Goal: Check status: Check status

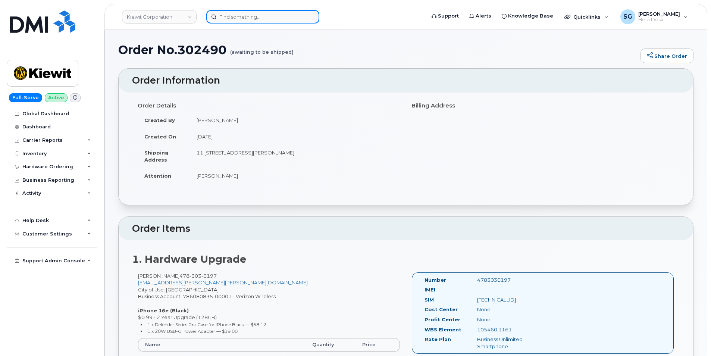
click at [244, 13] on input at bounding box center [262, 16] width 113 height 13
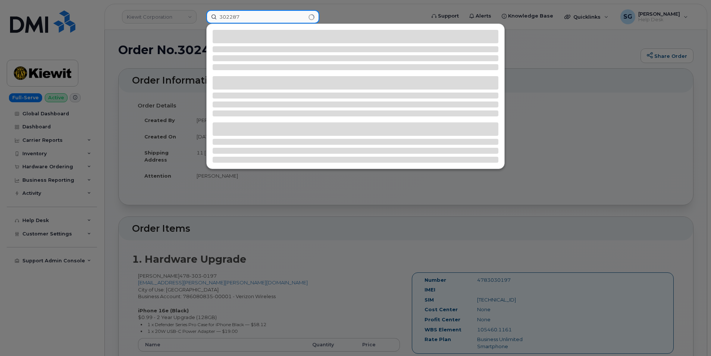
type input "302287"
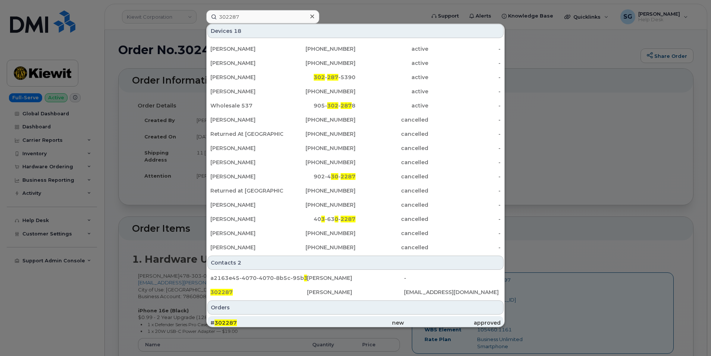
scroll to position [103, 0]
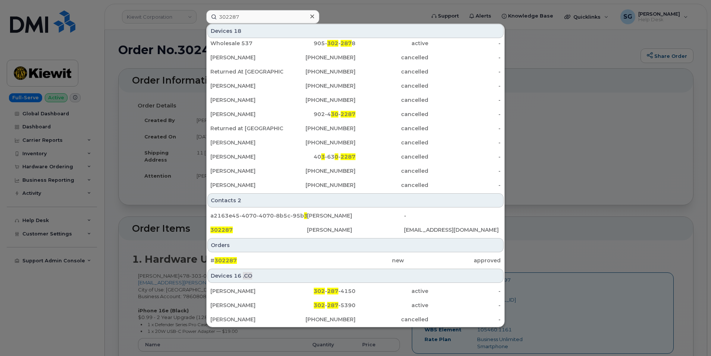
drag, startPoint x: 299, startPoint y: 261, endPoint x: 713, endPoint y: 265, distance: 413.9
click at [299, 261] on div "# 302287" at bounding box center [258, 260] width 97 height 7
drag, startPoint x: 343, startPoint y: 262, endPoint x: 616, endPoint y: 273, distance: 273.9
click at [343, 262] on div "new" at bounding box center [355, 260] width 97 height 7
drag, startPoint x: 279, startPoint y: 257, endPoint x: 711, endPoint y: 264, distance: 432.6
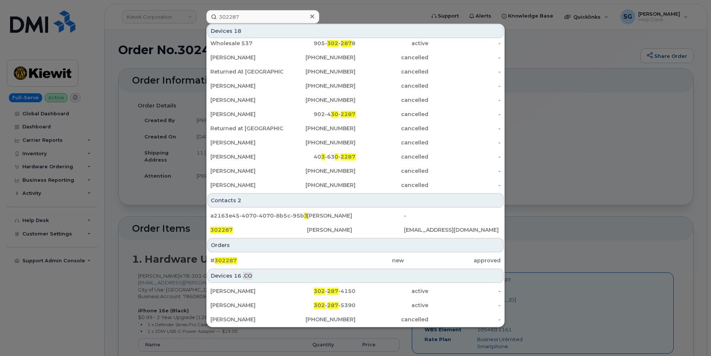
click at [279, 257] on div "# 302287" at bounding box center [258, 260] width 97 height 7
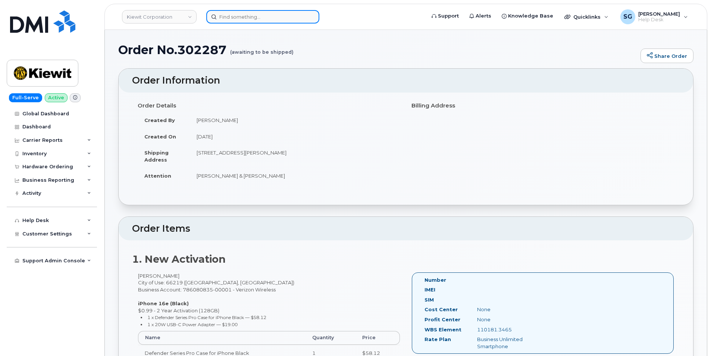
click at [239, 13] on input at bounding box center [262, 16] width 113 height 13
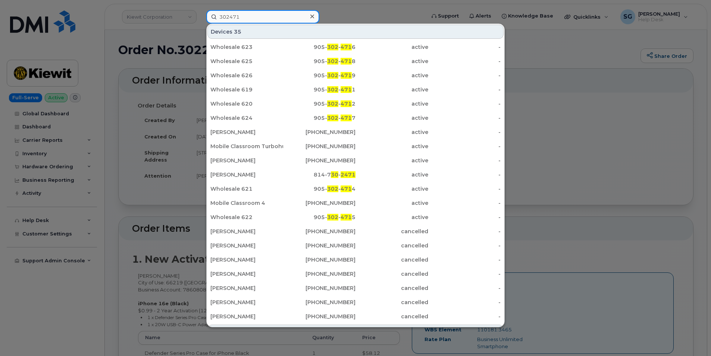
type input "302471"
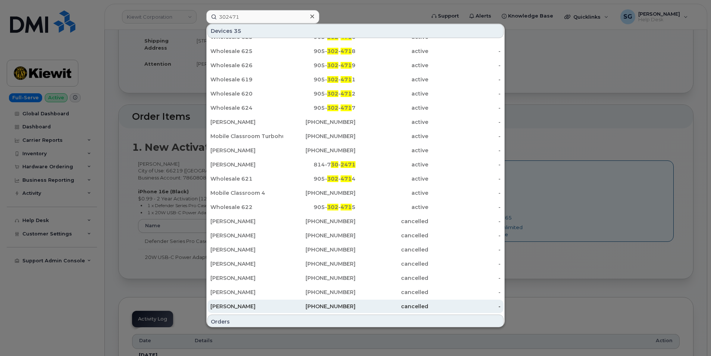
scroll to position [28, 0]
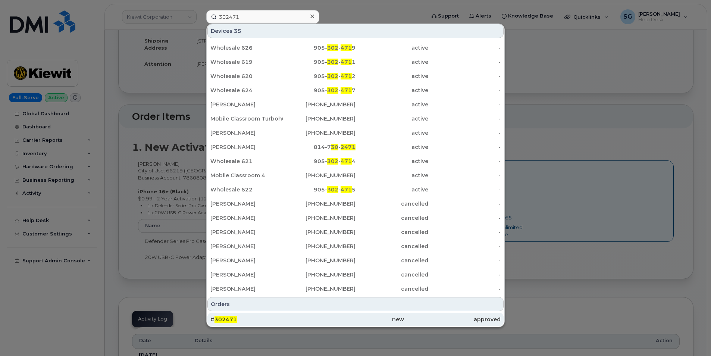
click at [241, 317] on div "# 302471" at bounding box center [258, 318] width 97 height 7
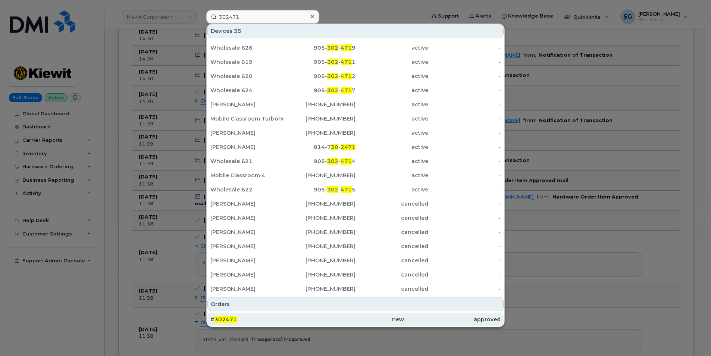
scroll to position [447, 0]
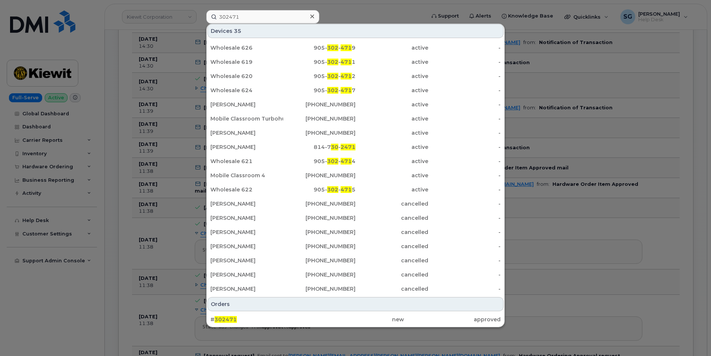
click at [338, 326] on div "# 302471 new approved" at bounding box center [356, 319] width 298 height 15
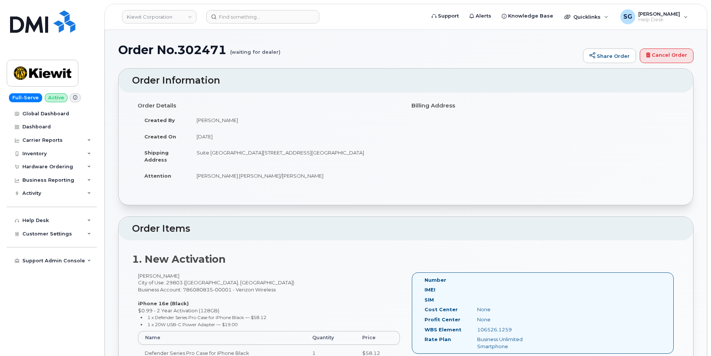
scroll to position [149, 0]
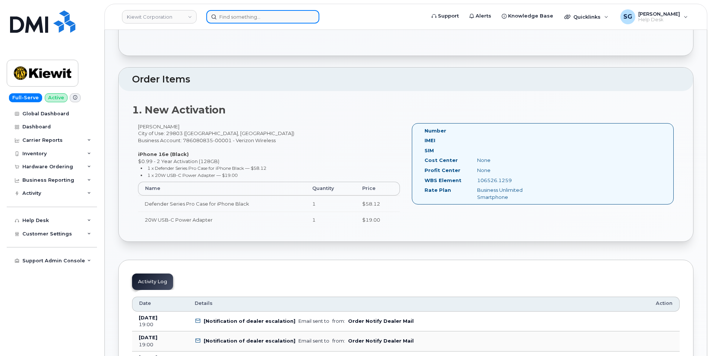
click at [228, 13] on input at bounding box center [262, 16] width 113 height 13
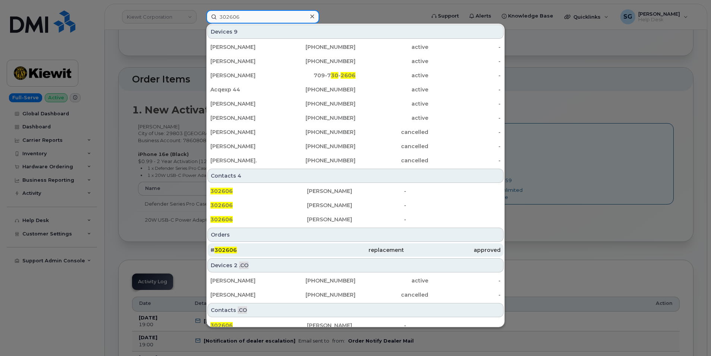
type input "302606"
click at [268, 254] on div "# 302606" at bounding box center [258, 249] width 97 height 13
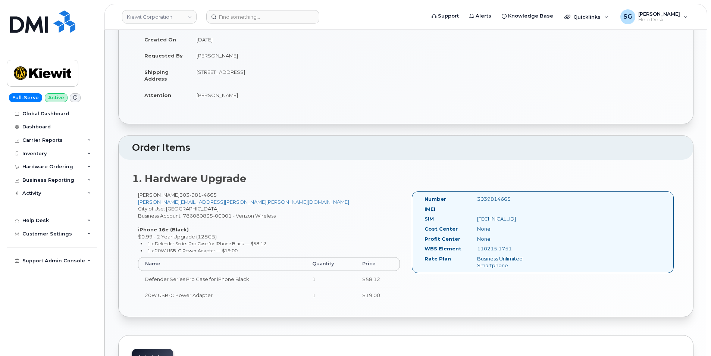
scroll to position [186, 0]
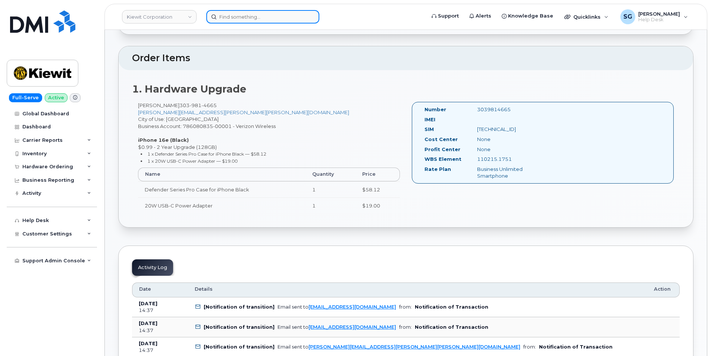
click at [236, 14] on input at bounding box center [262, 16] width 113 height 13
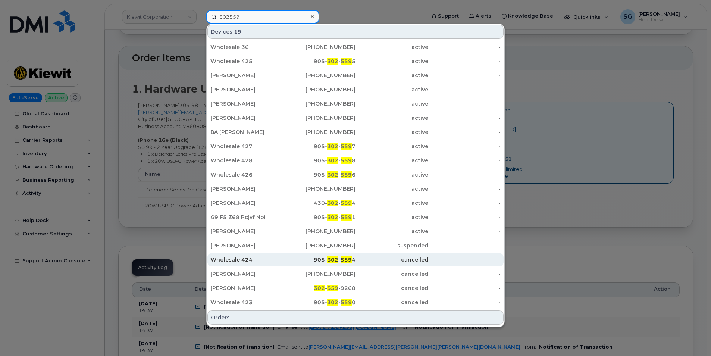
scroll to position [72, 0]
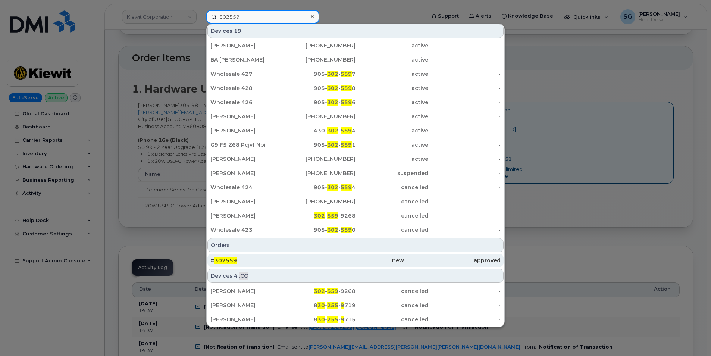
type input "302559"
drag, startPoint x: 254, startPoint y: 258, endPoint x: 259, endPoint y: 266, distance: 9.4
click at [254, 258] on div "# 302559" at bounding box center [258, 260] width 97 height 7
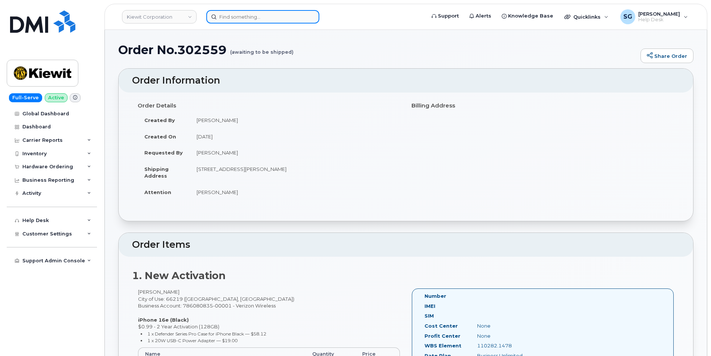
click at [225, 17] on input at bounding box center [262, 16] width 113 height 13
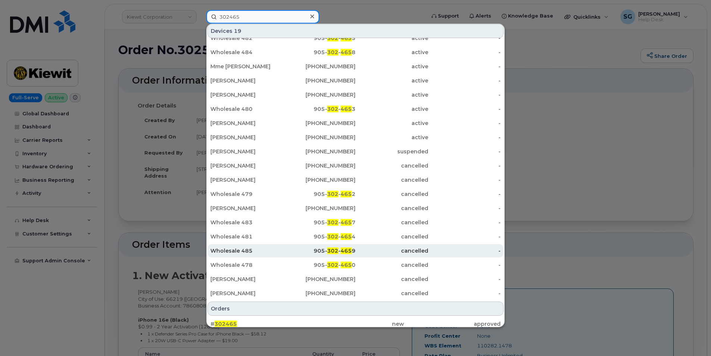
scroll to position [13, 0]
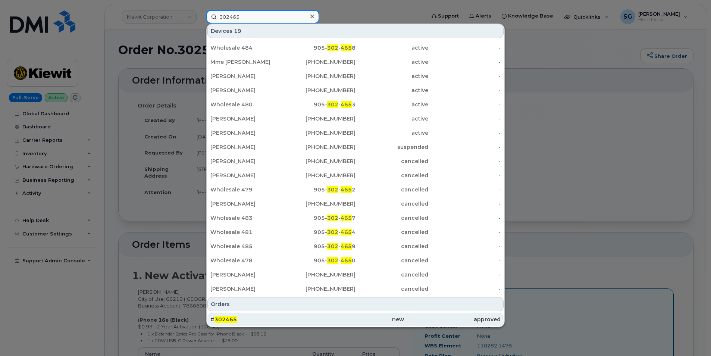
type input "302465"
click at [276, 319] on div "# 302465" at bounding box center [258, 318] width 97 height 7
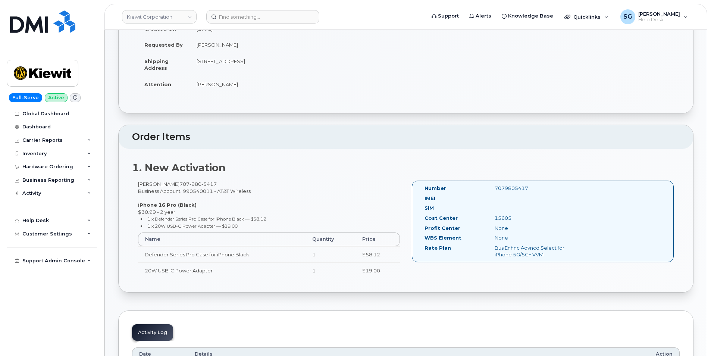
scroll to position [112, 0]
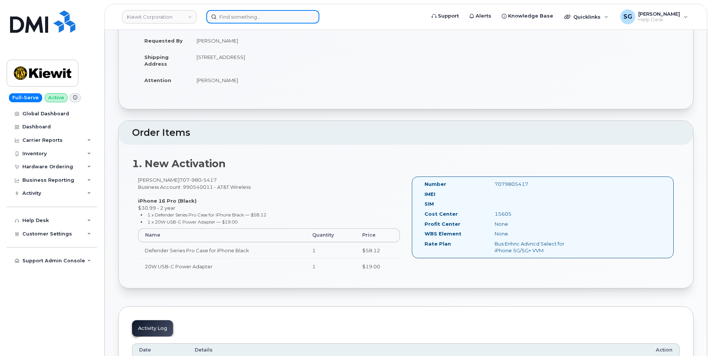
click at [240, 15] on input at bounding box center [262, 16] width 113 height 13
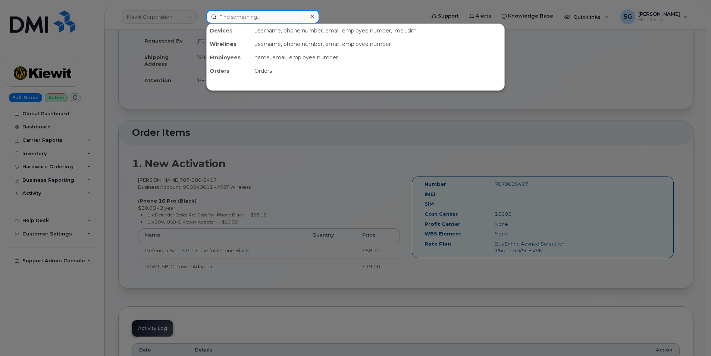
click at [263, 21] on input at bounding box center [262, 16] width 113 height 13
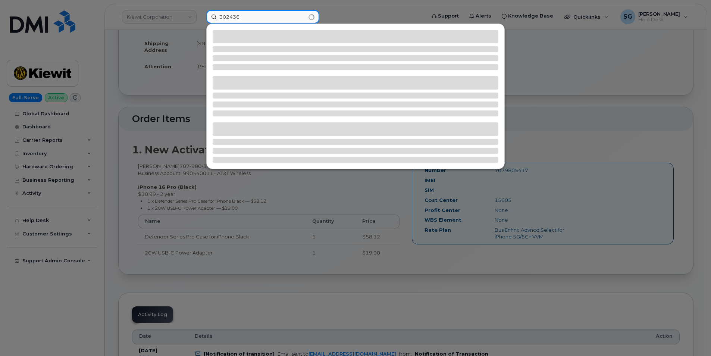
scroll to position [149, 0]
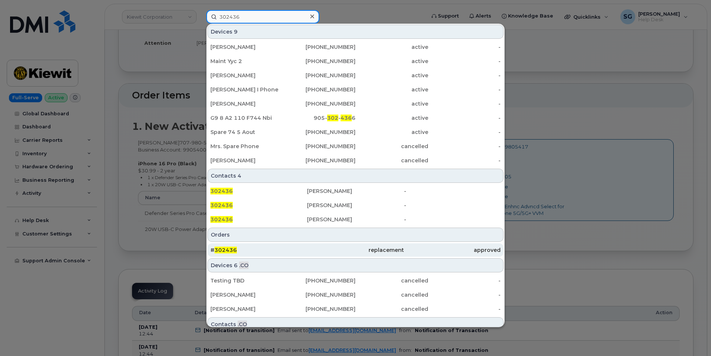
type input "302436"
click at [299, 252] on div "# 302436" at bounding box center [258, 249] width 97 height 7
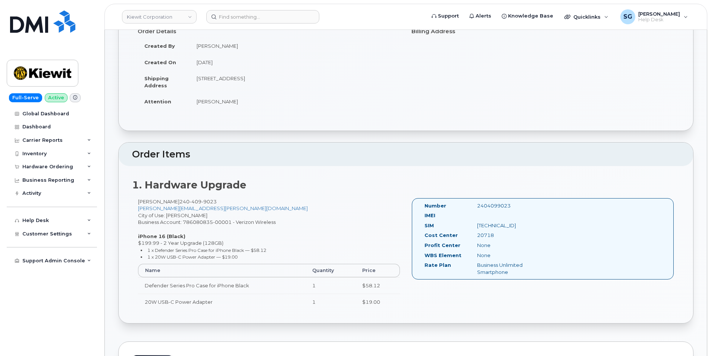
scroll to position [75, 0]
click at [228, 16] on input at bounding box center [262, 16] width 113 height 13
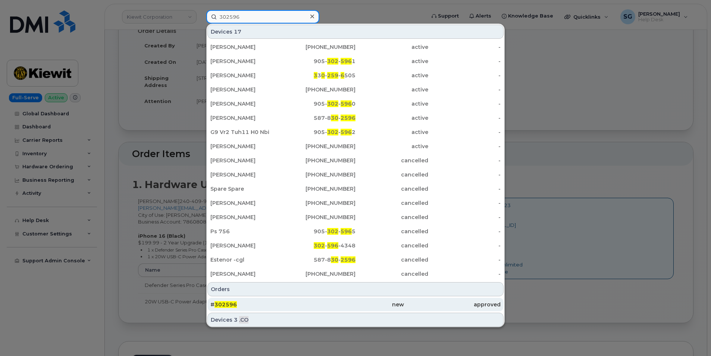
type input "302596"
click at [269, 303] on div "# 302596" at bounding box center [258, 304] width 97 height 7
click at [314, 306] on div "new" at bounding box center [355, 304] width 97 height 7
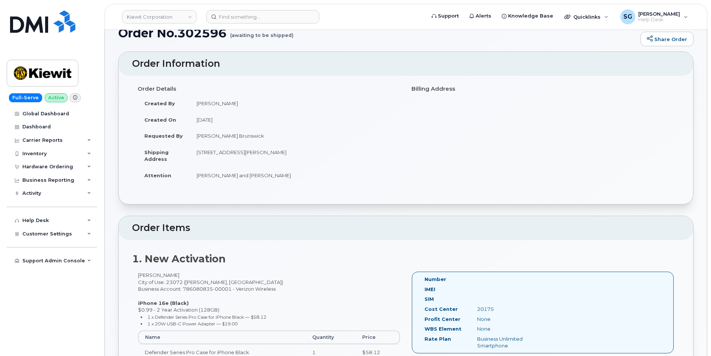
scroll to position [186, 0]
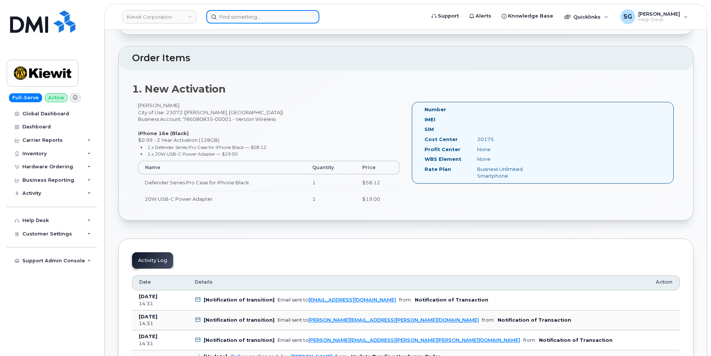
click at [225, 16] on input at bounding box center [262, 16] width 113 height 13
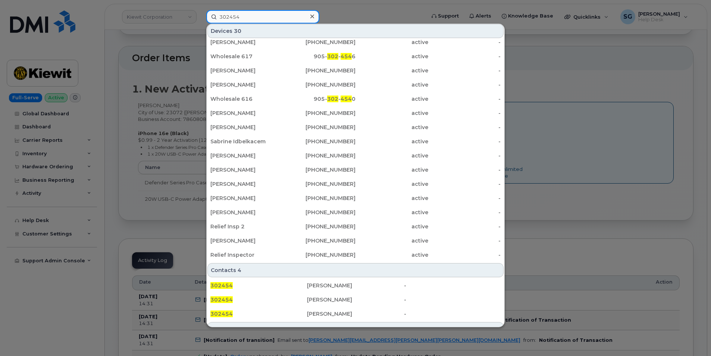
scroll to position [176, 0]
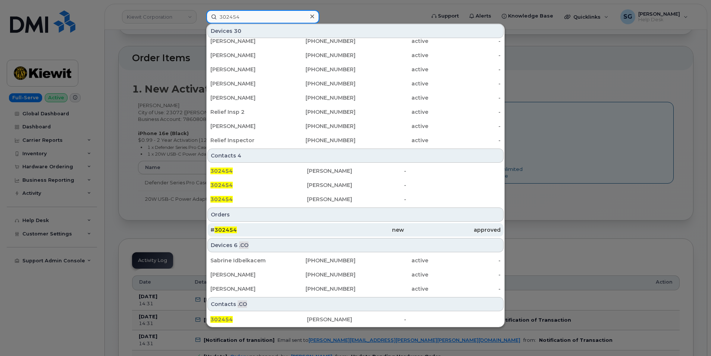
type input "302454"
click at [282, 224] on div "# 302454" at bounding box center [258, 229] width 97 height 13
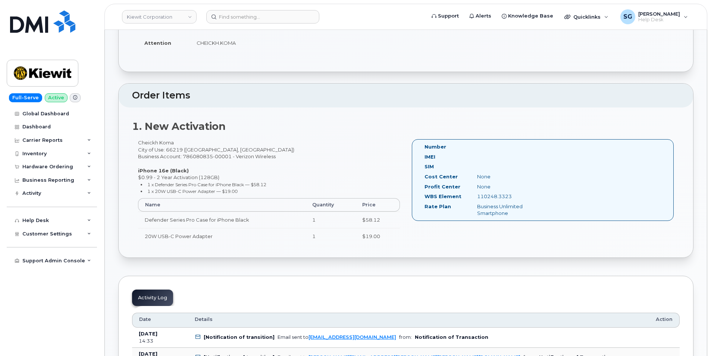
scroll to position [224, 0]
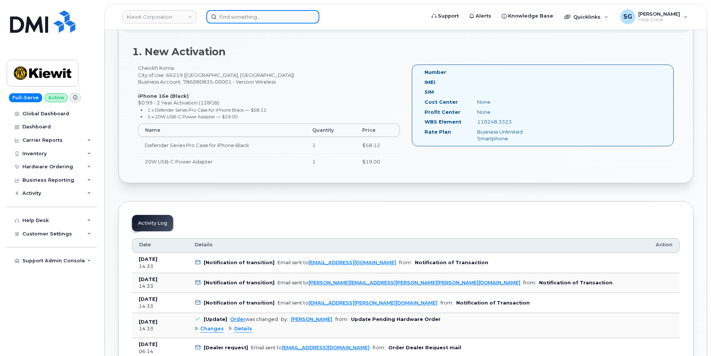
click at [243, 18] on input at bounding box center [262, 16] width 113 height 13
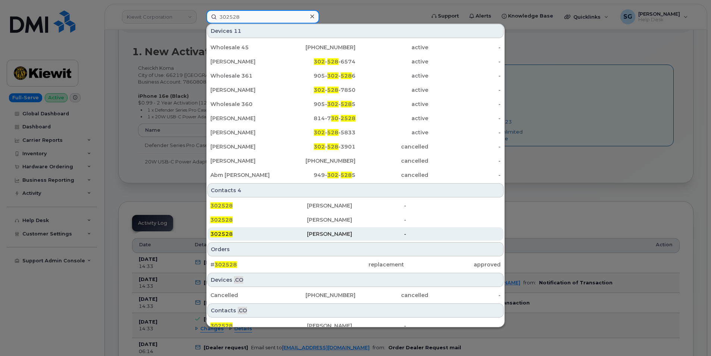
scroll to position [20, 0]
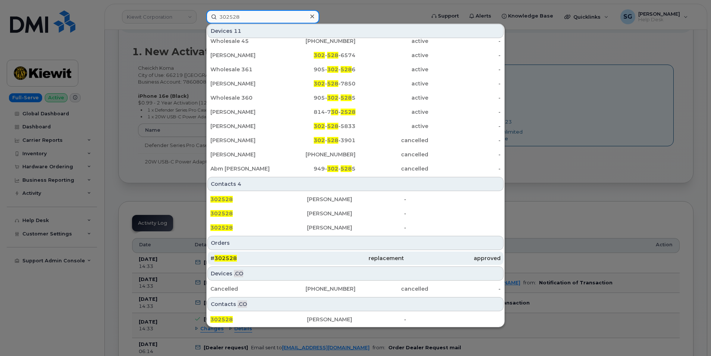
type input "302528"
click at [286, 254] on div "# 302528" at bounding box center [258, 257] width 97 height 13
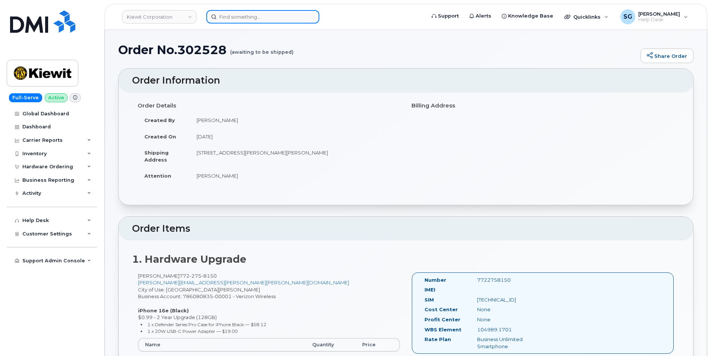
click at [222, 14] on input at bounding box center [262, 16] width 113 height 13
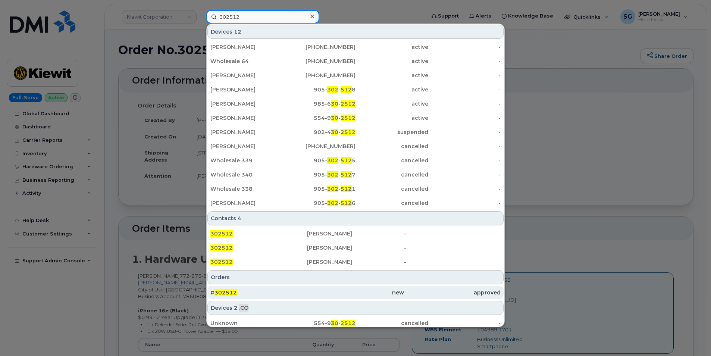
type input "302512"
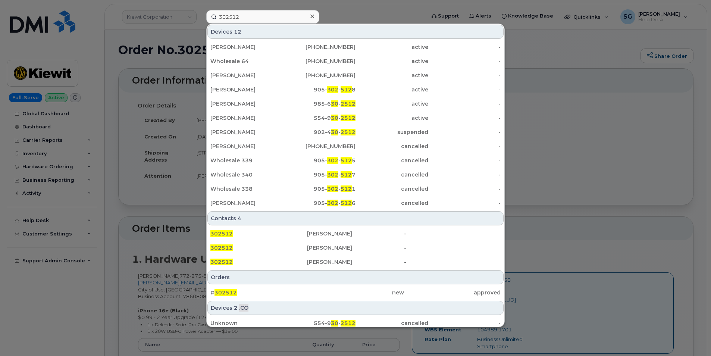
drag, startPoint x: 273, startPoint y: 294, endPoint x: 561, endPoint y: 303, distance: 288.3
click at [273, 294] on div "# 302512" at bounding box center [258, 292] width 97 height 7
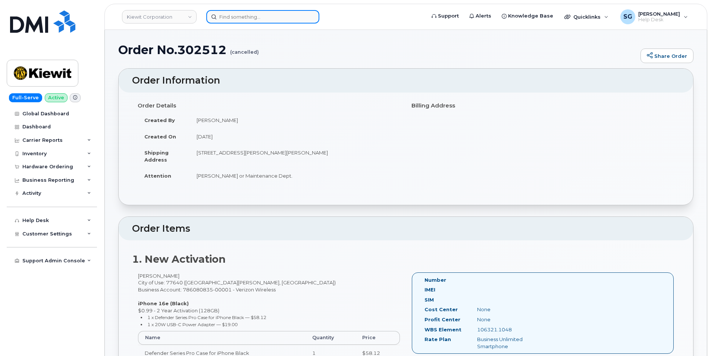
click at [232, 17] on input at bounding box center [262, 16] width 113 height 13
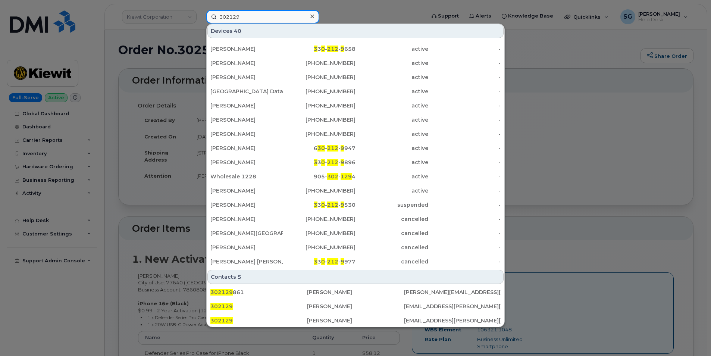
scroll to position [149, 0]
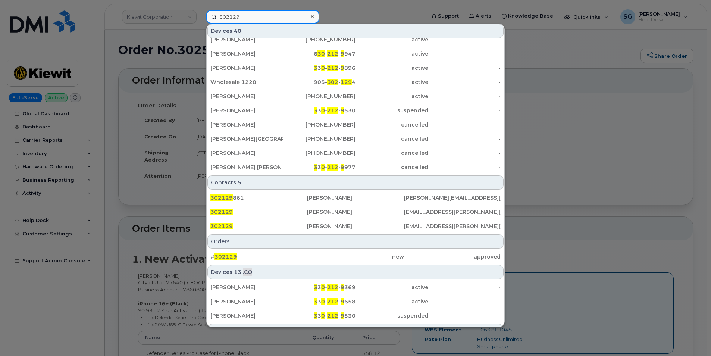
type input "302129"
click at [276, 254] on div "# 302129" at bounding box center [258, 256] width 97 height 7
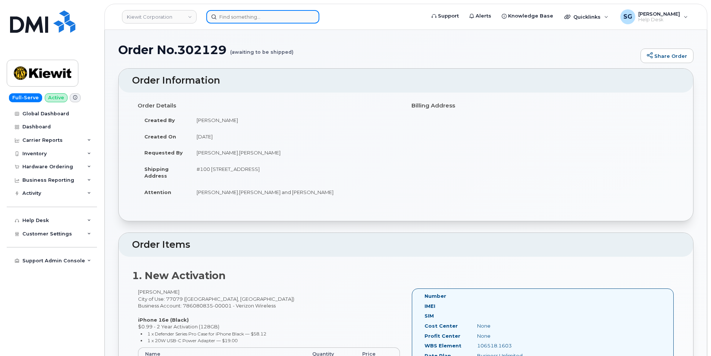
click at [227, 15] on input at bounding box center [262, 16] width 113 height 13
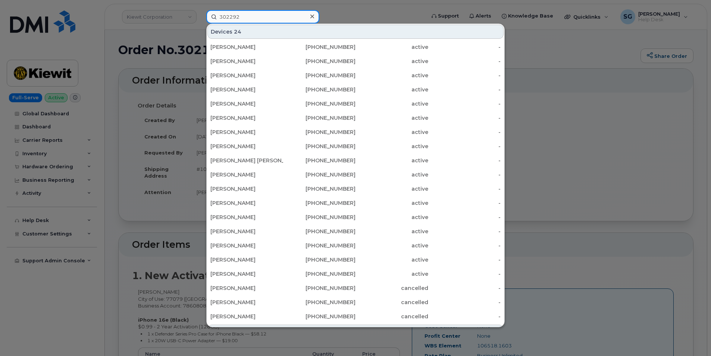
scroll to position [149, 0]
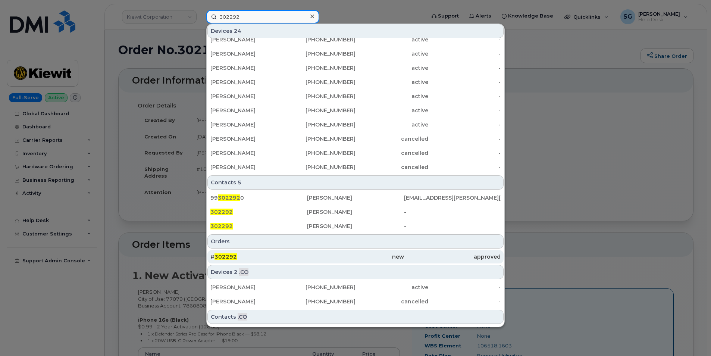
type input "302292"
click at [292, 259] on div "# 302292" at bounding box center [258, 256] width 97 height 7
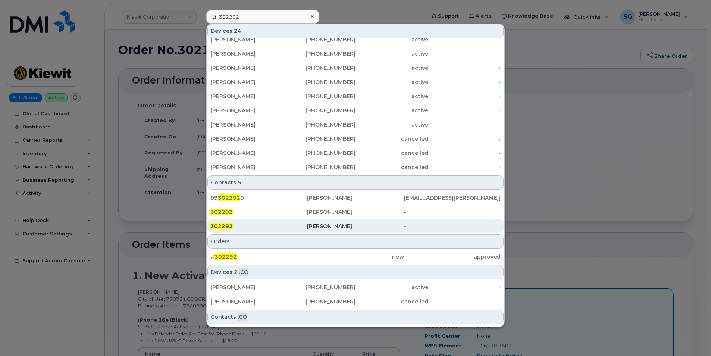
scroll to position [162, 0]
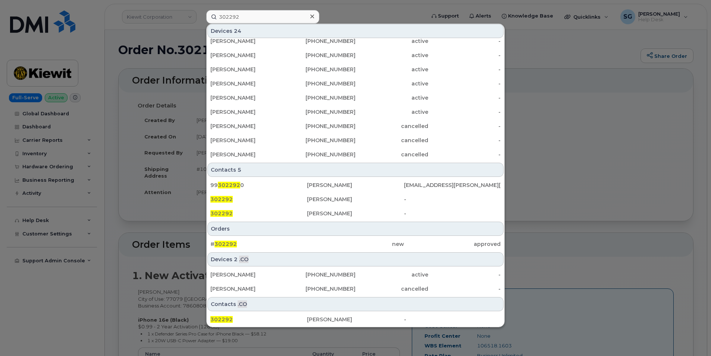
drag, startPoint x: 305, startPoint y: 241, endPoint x: 707, endPoint y: 258, distance: 401.5
click at [305, 241] on div "# 302292" at bounding box center [258, 243] width 97 height 7
